Goal: Information Seeking & Learning: Learn about a topic

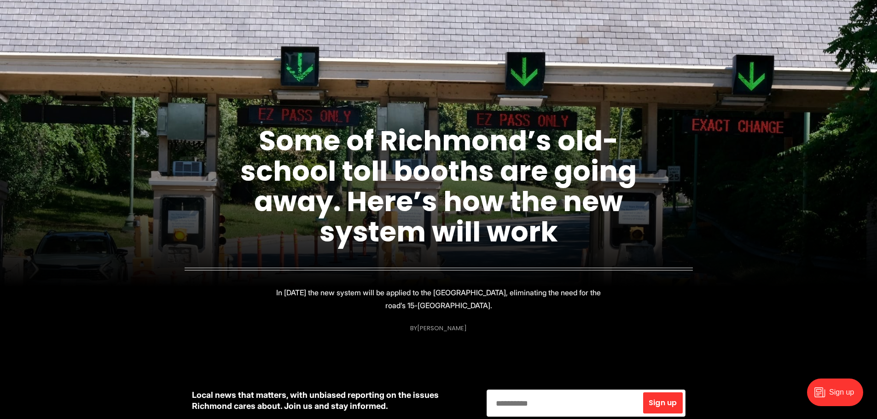
scroll to position [184, 0]
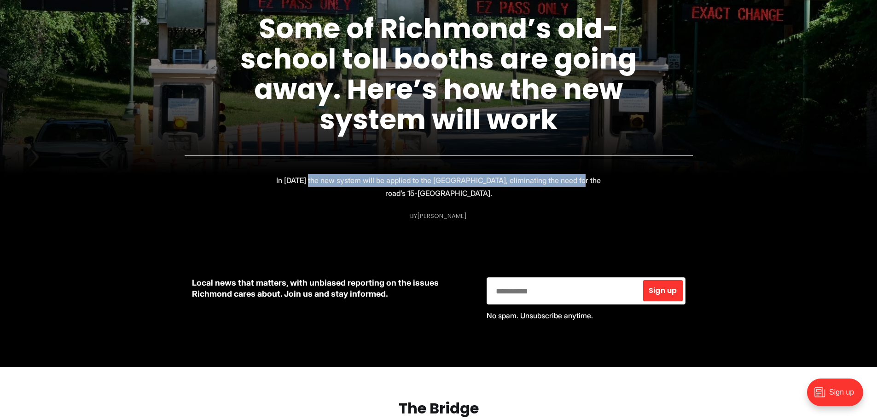
drag, startPoint x: 312, startPoint y: 181, endPoint x: 583, endPoint y: 183, distance: 271.1
click at [583, 183] on p "In [DATE] the new system will be applied to the [GEOGRAPHIC_DATA], eliminating …" at bounding box center [439, 187] width 328 height 26
drag, startPoint x: 555, startPoint y: 181, endPoint x: 278, endPoint y: 182, distance: 277.5
click at [278, 182] on p "In [DATE] the new system will be applied to the [GEOGRAPHIC_DATA], eliminating …" at bounding box center [439, 187] width 328 height 26
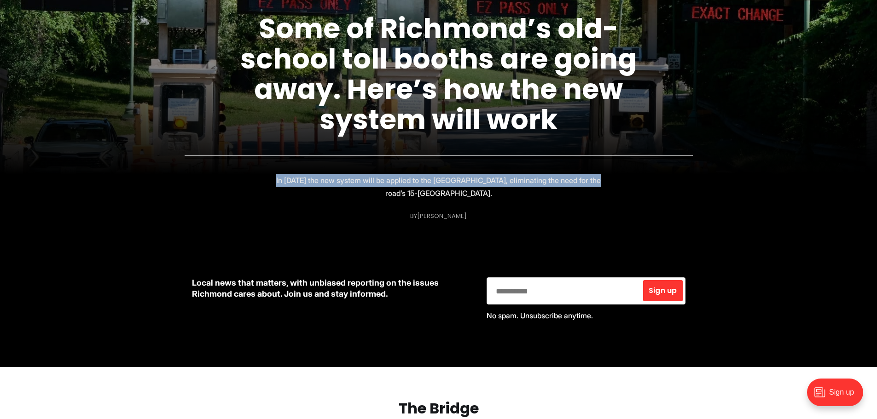
click at [278, 182] on p "In [DATE] the new system will be applied to the [GEOGRAPHIC_DATA], eliminating …" at bounding box center [439, 187] width 328 height 26
drag, startPoint x: 294, startPoint y: 178, endPoint x: 539, endPoint y: 179, distance: 245.3
click at [539, 179] on p "In [DATE] the new system will be applied to the [GEOGRAPHIC_DATA], eliminating …" at bounding box center [439, 187] width 328 height 26
drag, startPoint x: 486, startPoint y: 181, endPoint x: 353, endPoint y: 181, distance: 132.1
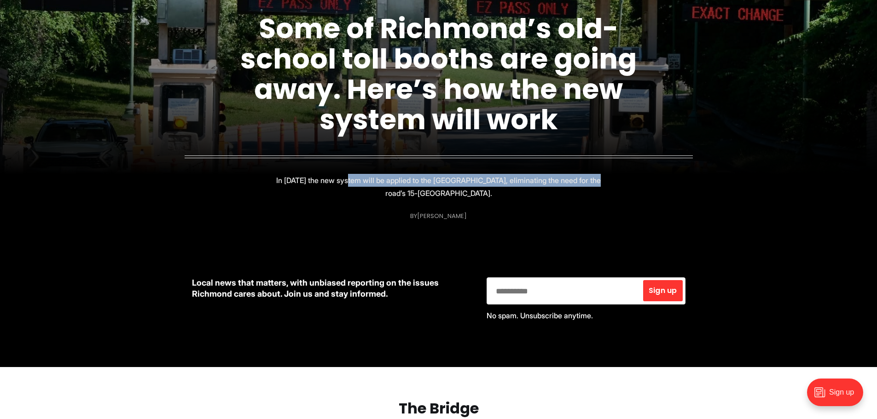
click at [353, 181] on p "In [DATE] the new system will be applied to the [GEOGRAPHIC_DATA], eliminating …" at bounding box center [439, 187] width 328 height 26
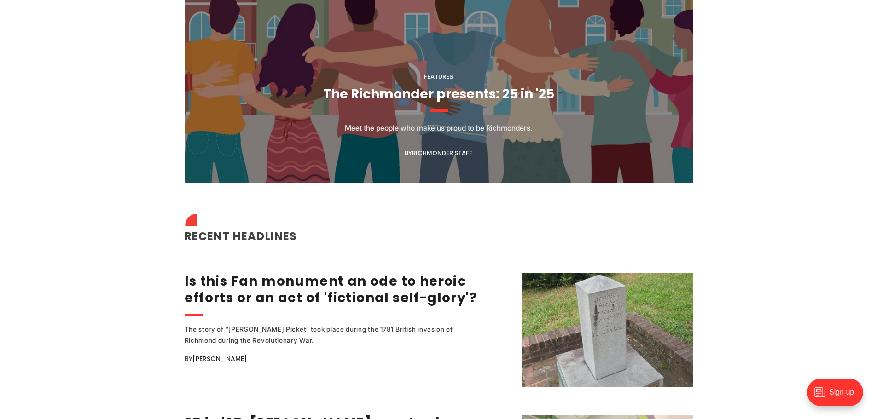
scroll to position [1059, 0]
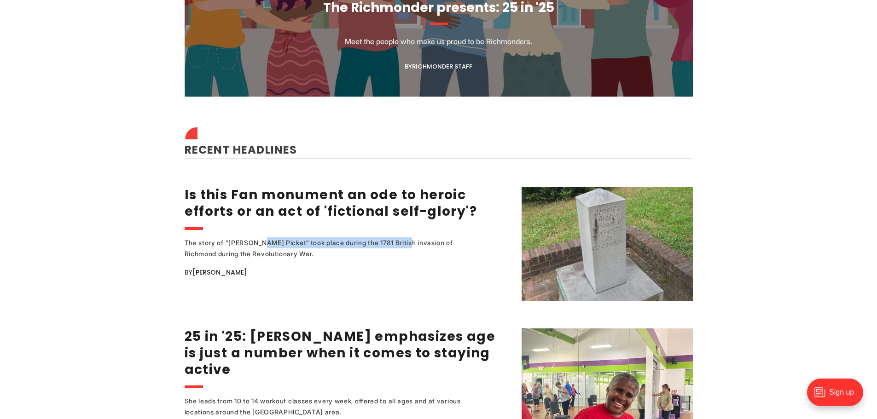
drag, startPoint x: 255, startPoint y: 244, endPoint x: 398, endPoint y: 245, distance: 143.1
click at [398, 245] on div "The story of “[PERSON_NAME] Picket” took place during the 1781 British invasion…" at bounding box center [334, 248] width 299 height 22
drag, startPoint x: 254, startPoint y: 243, endPoint x: 435, endPoint y: 250, distance: 181.9
click at [435, 250] on div "The story of “[PERSON_NAME] Picket” took place during the 1781 British invasion…" at bounding box center [334, 248] width 299 height 22
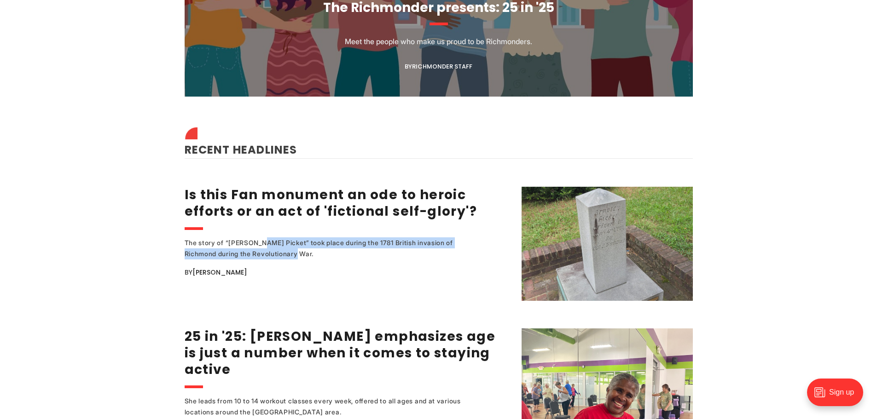
click at [435, 250] on div "The story of “[PERSON_NAME] Picket” took place during the 1781 British invasion…" at bounding box center [334, 248] width 299 height 22
drag, startPoint x: 476, startPoint y: 244, endPoint x: 336, endPoint y: 242, distance: 139.5
click at [336, 242] on div "The story of “[PERSON_NAME] Picket” took place during the 1781 British invasion…" at bounding box center [334, 248] width 299 height 22
